Goal: Information Seeking & Learning: Learn about a topic

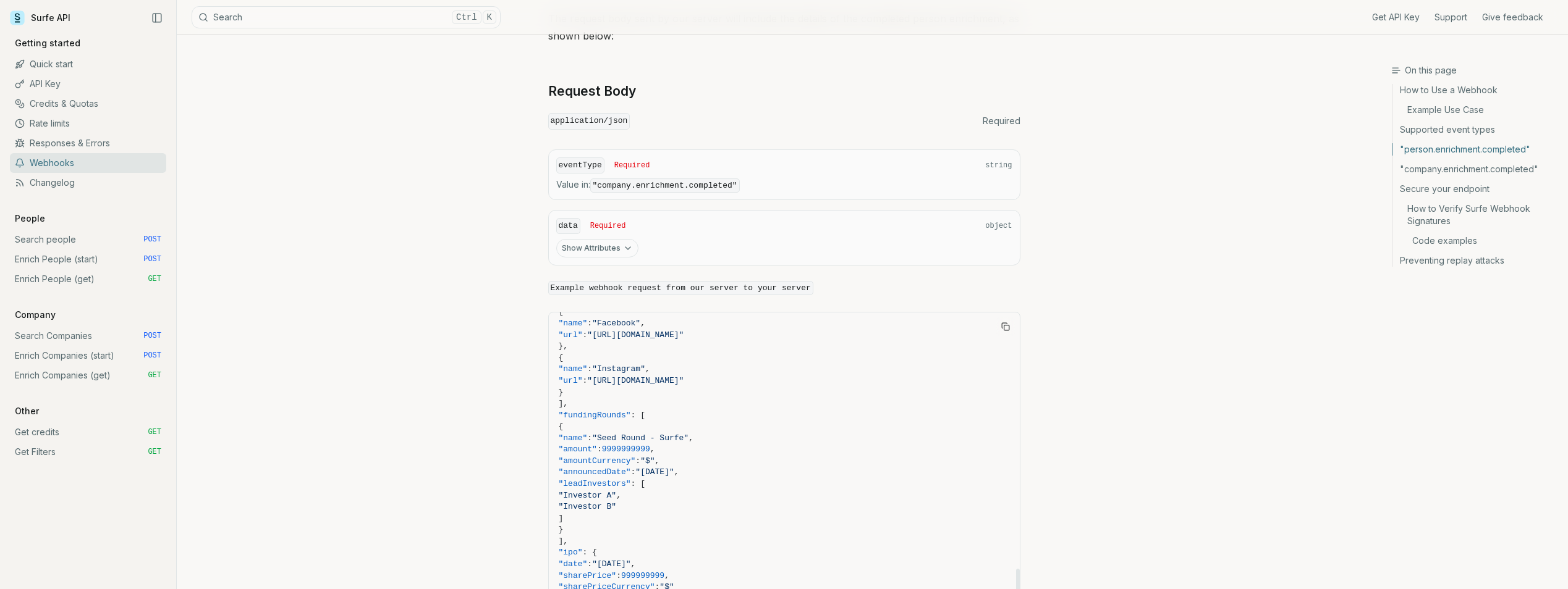
scroll to position [876, 0]
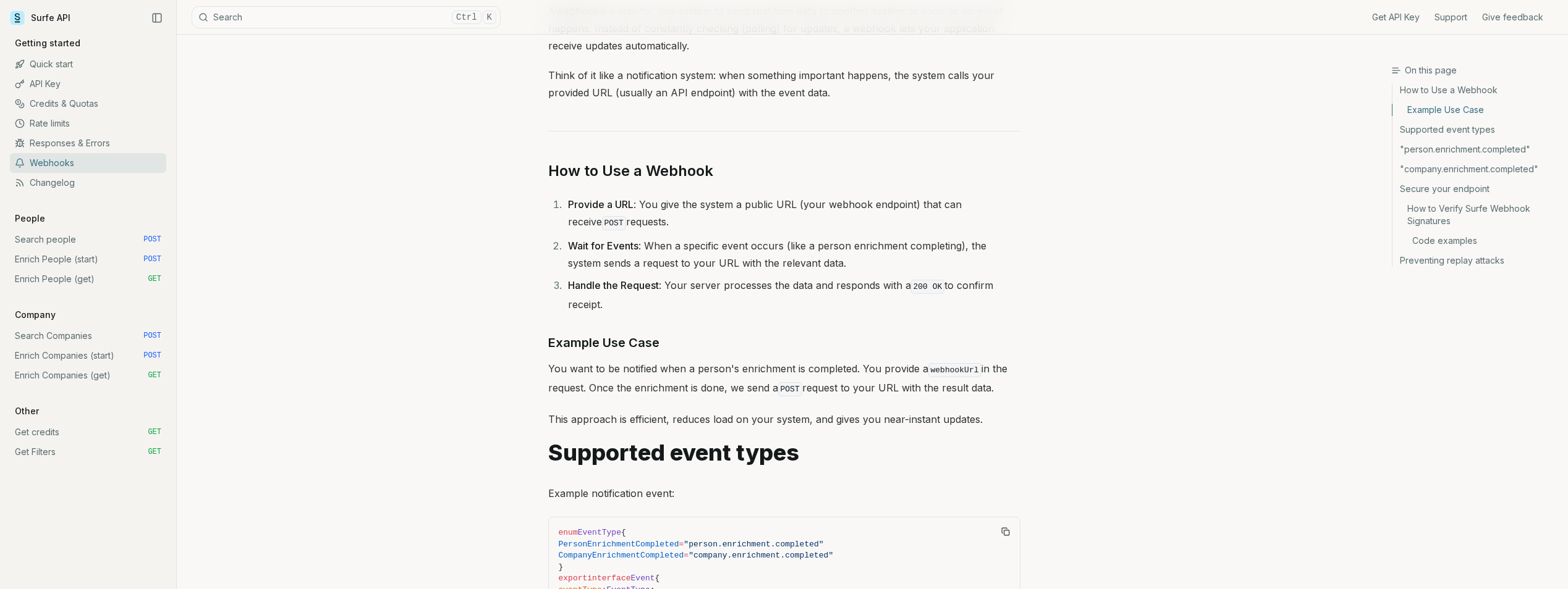
scroll to position [0, 0]
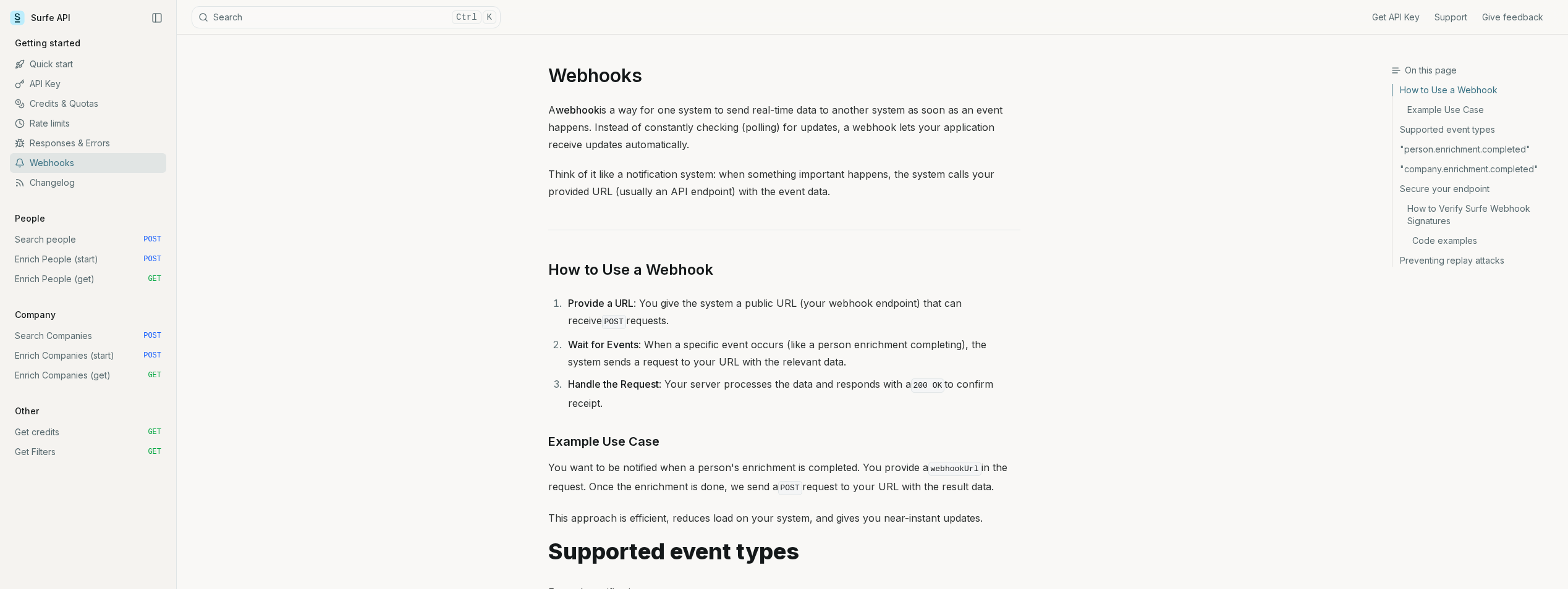
click at [53, 124] on link "Rate limits" at bounding box center [88, 123] width 156 height 20
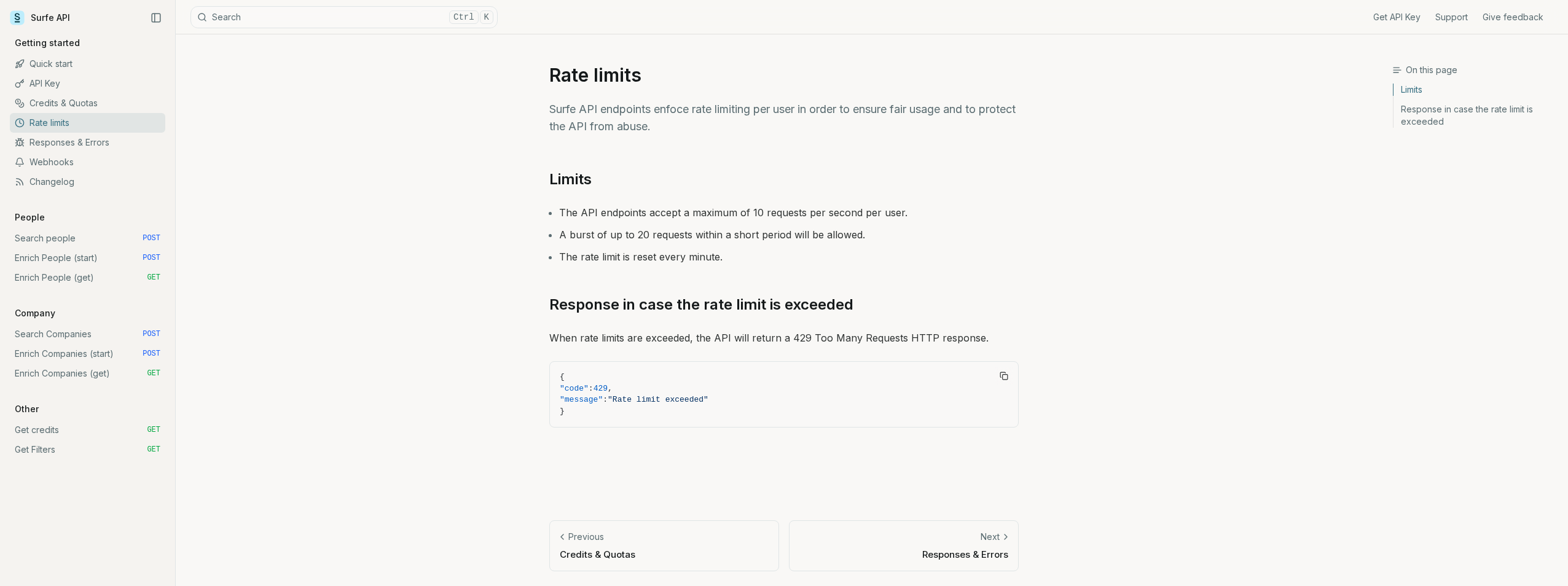
click at [47, 105] on link "Credits & Quotas" at bounding box center [87, 103] width 155 height 20
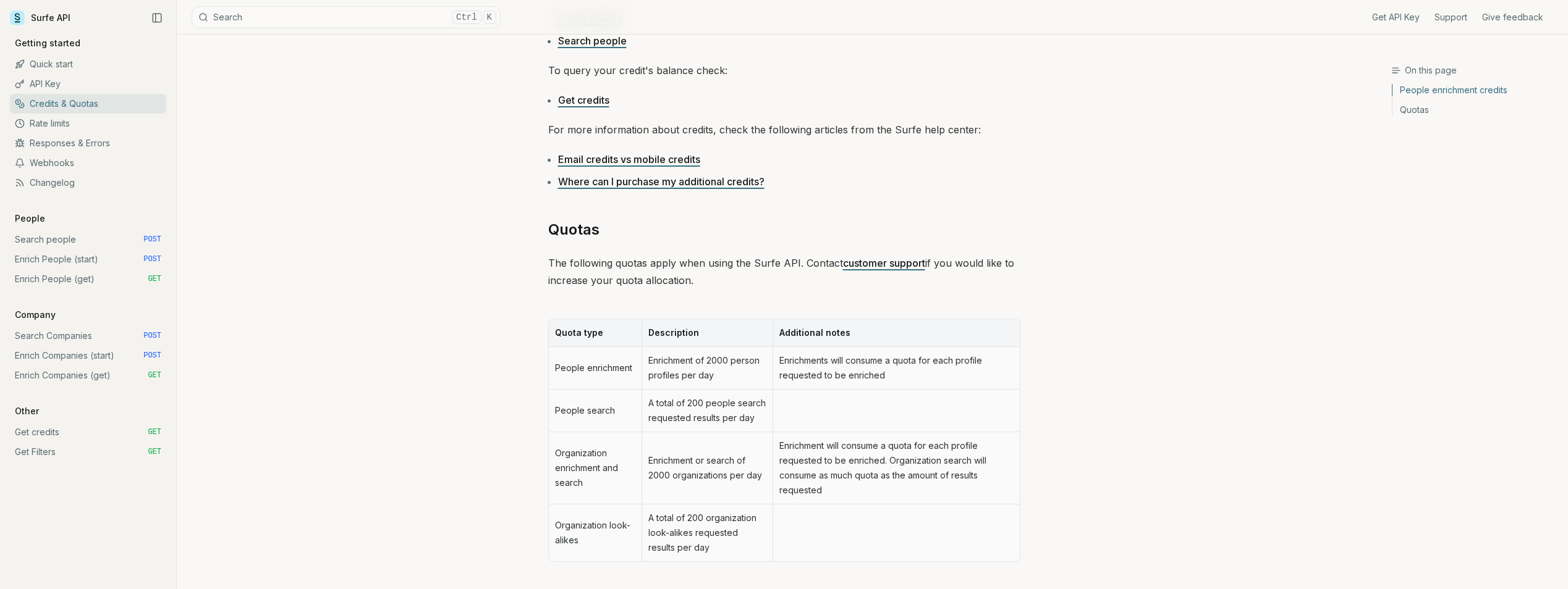
scroll to position [486, 0]
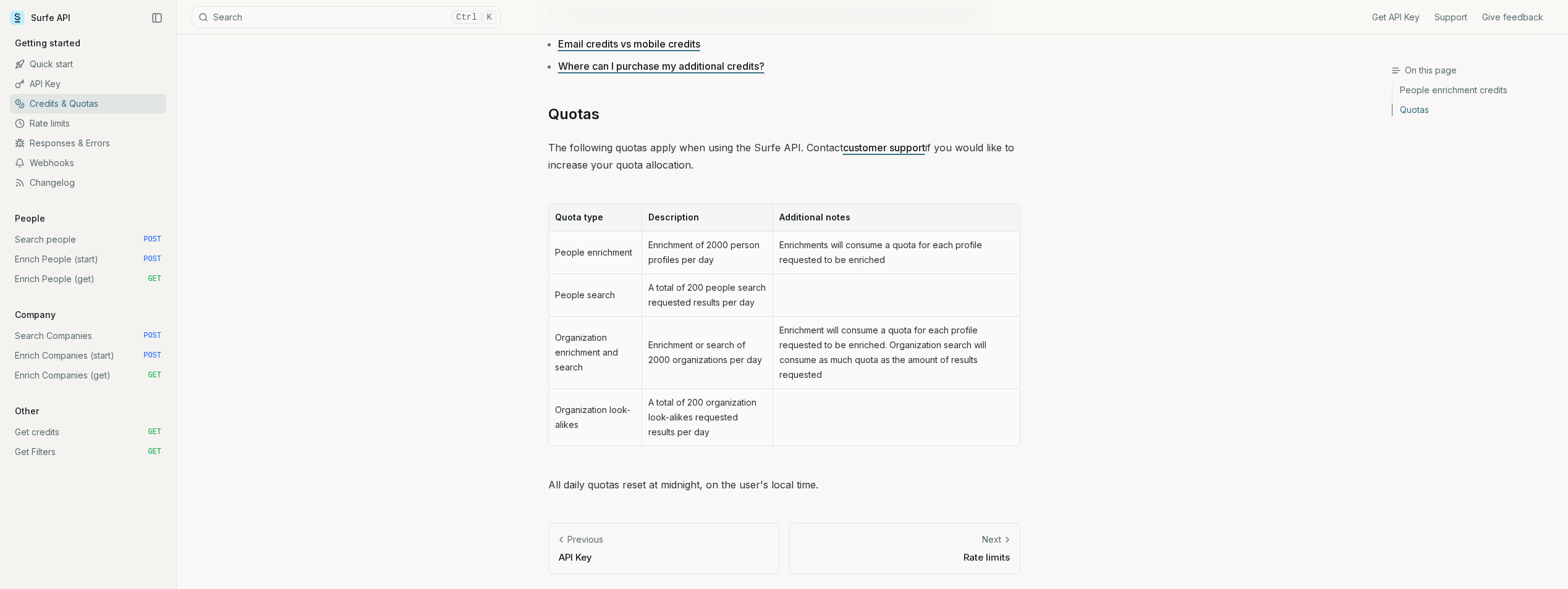
click at [53, 82] on link "API Key" at bounding box center [88, 84] width 156 height 20
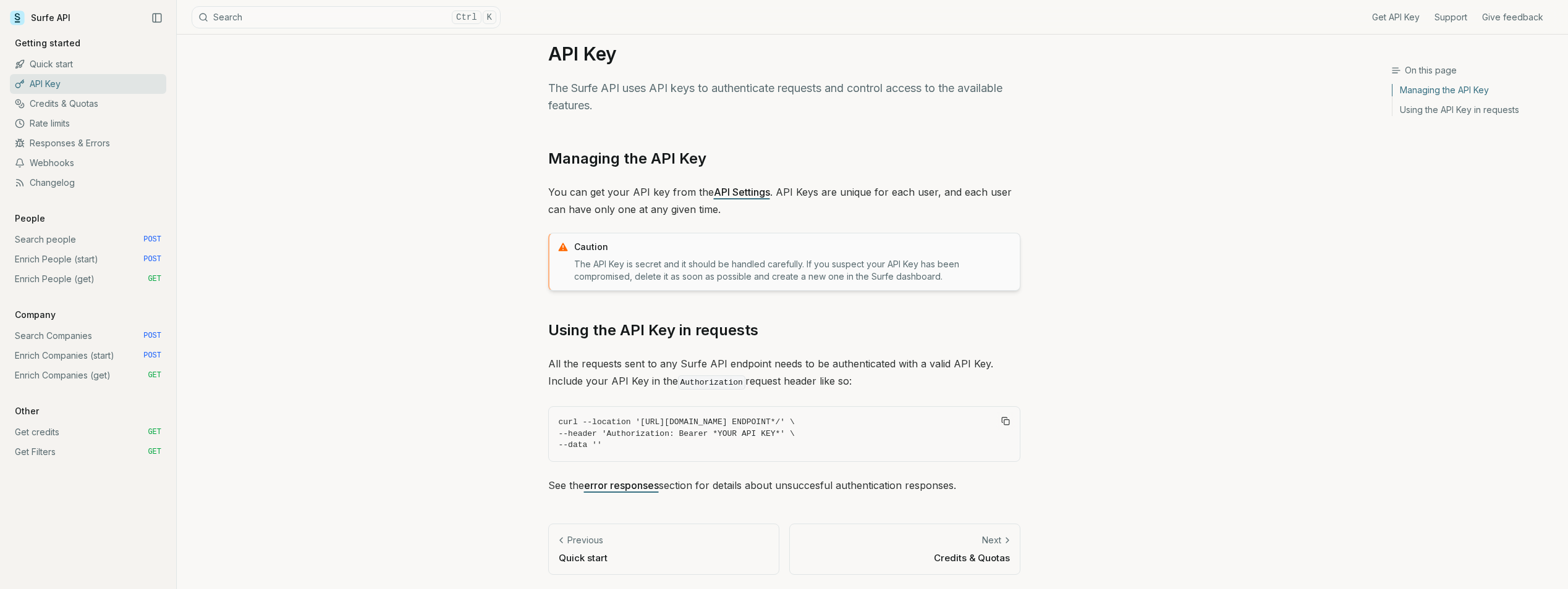
click at [56, 63] on link "Quick start" at bounding box center [88, 64] width 156 height 20
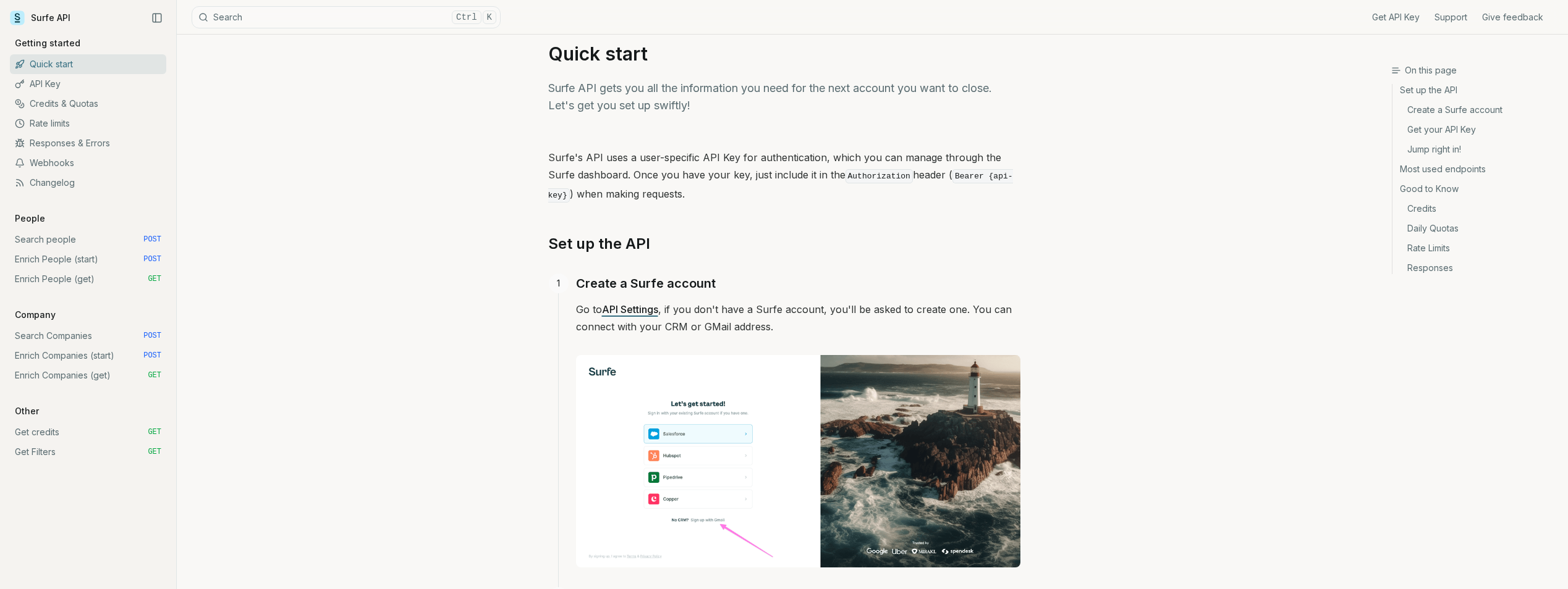
click at [65, 279] on link "Enrich People (get) GET" at bounding box center [88, 279] width 156 height 20
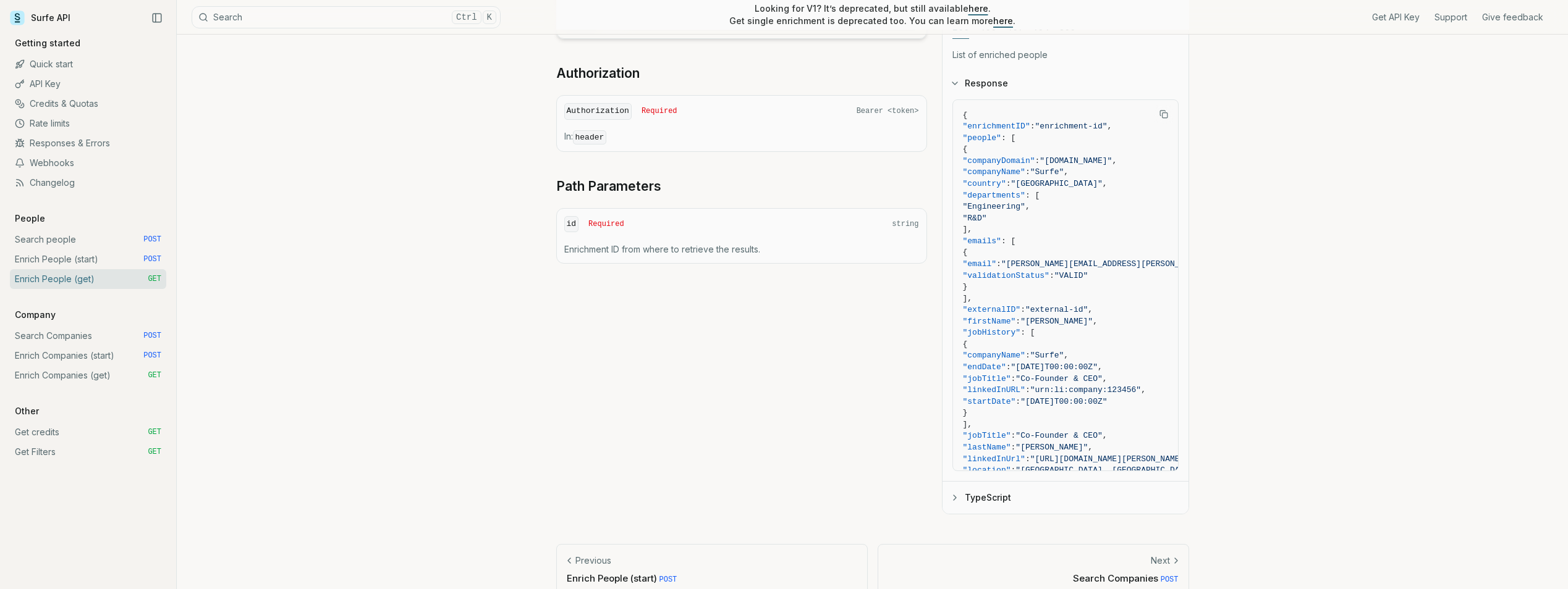
scroll to position [387, 0]
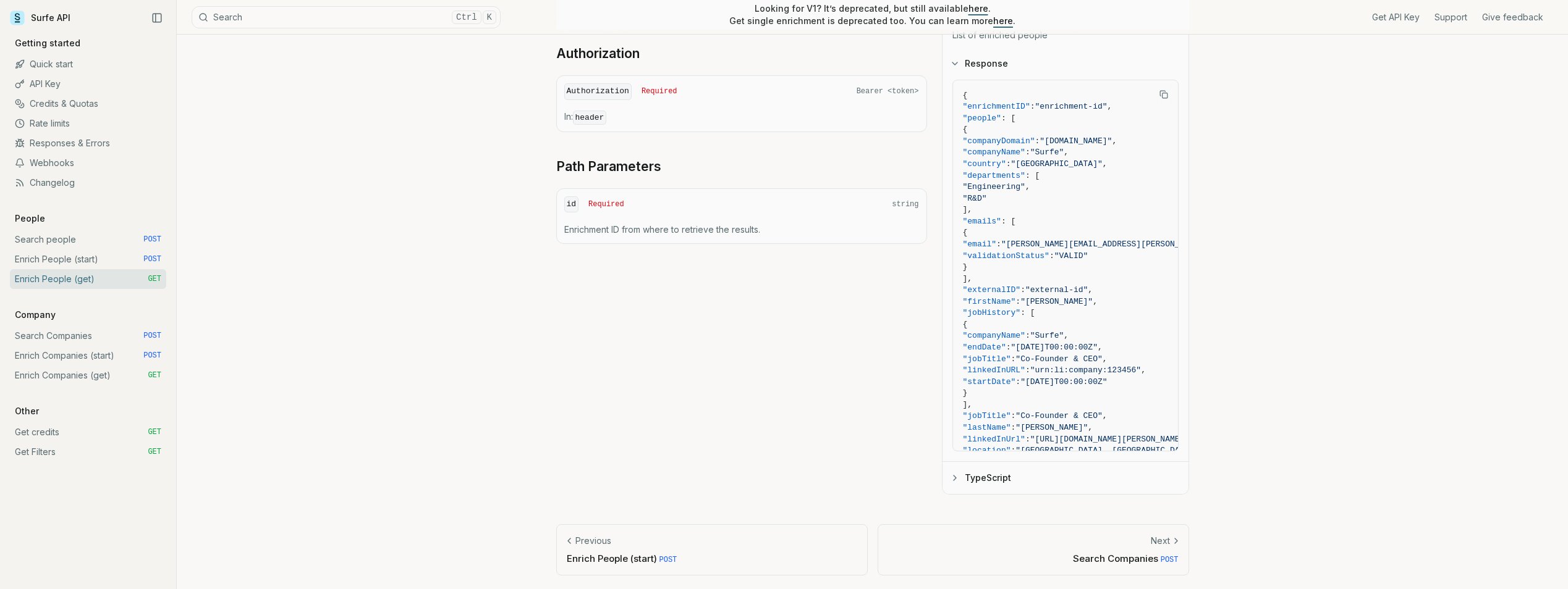
click at [955, 476] on icon "button" at bounding box center [955, 478] width 2 height 5
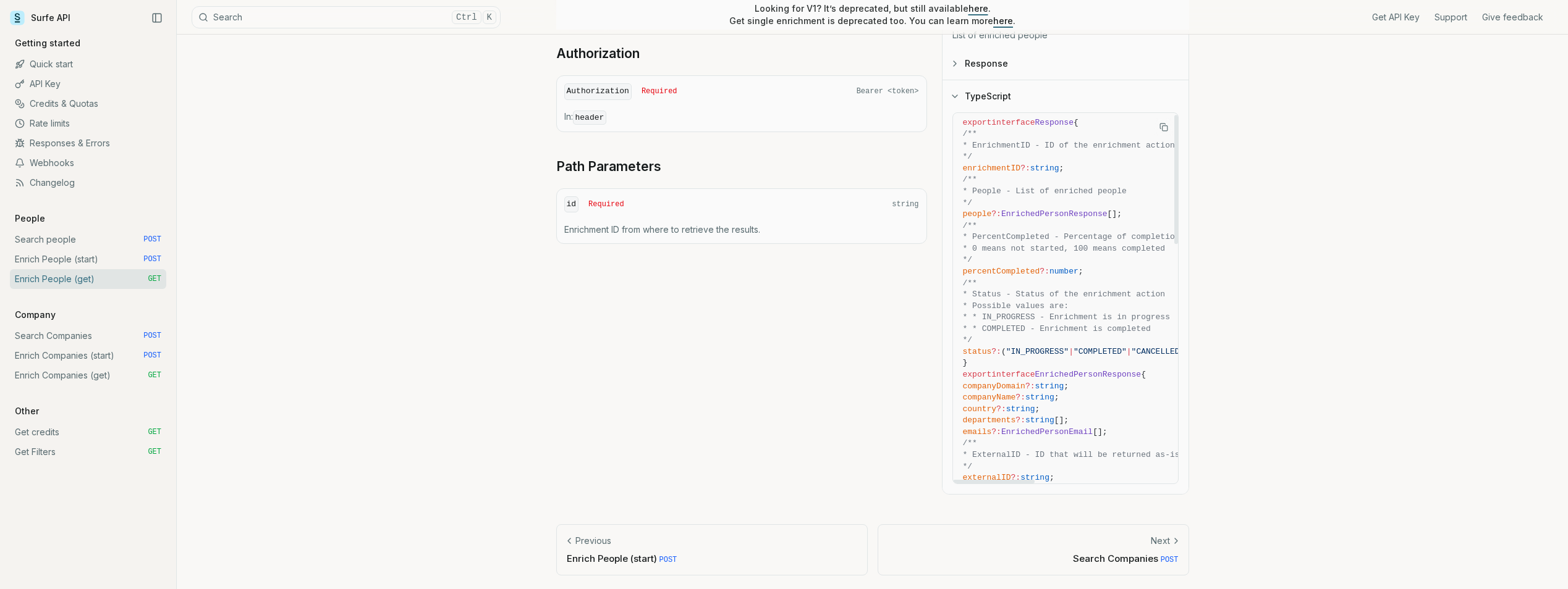
scroll to position [0, 0]
click at [1240, 251] on div "Enrich People (get) Quota limitation Results received from this endpoint count …" at bounding box center [873, 119] width 1391 height 943
